Goal: Information Seeking & Learning: Understand process/instructions

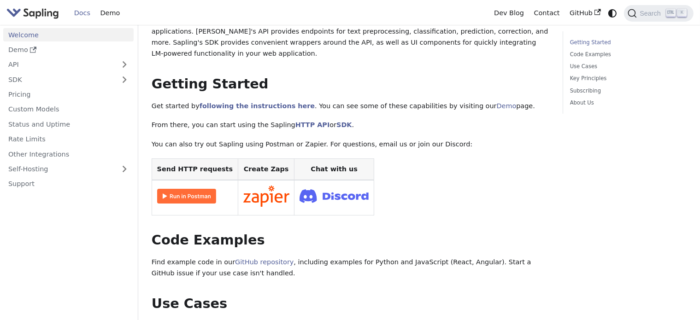
scroll to position [92, 0]
click at [184, 197] on img at bounding box center [186, 195] width 59 height 15
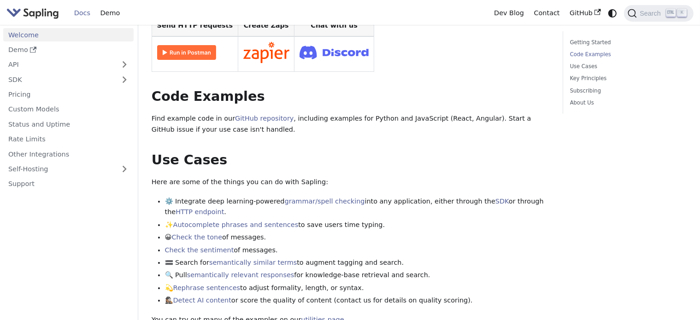
scroll to position [323, 0]
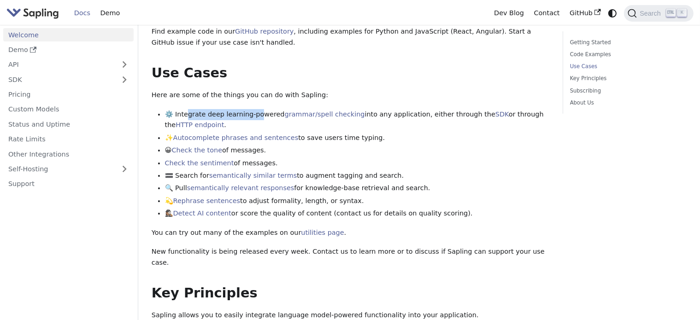
drag, startPoint x: 186, startPoint y: 115, endPoint x: 253, endPoint y: 112, distance: 66.9
click at [253, 112] on li "⚙️ Integrate deep learning-powered grammar/spell checking into any application,…" at bounding box center [357, 120] width 385 height 22
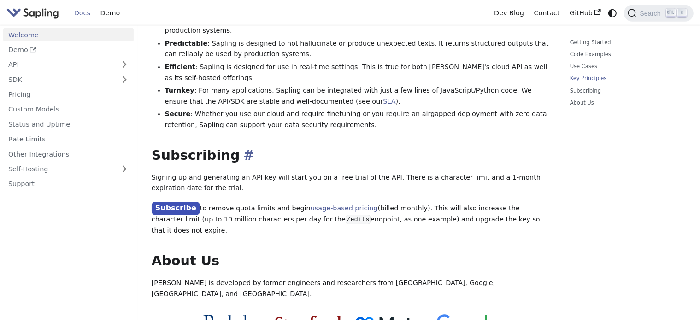
scroll to position [737, 0]
